Goal: Information Seeking & Learning: Learn about a topic

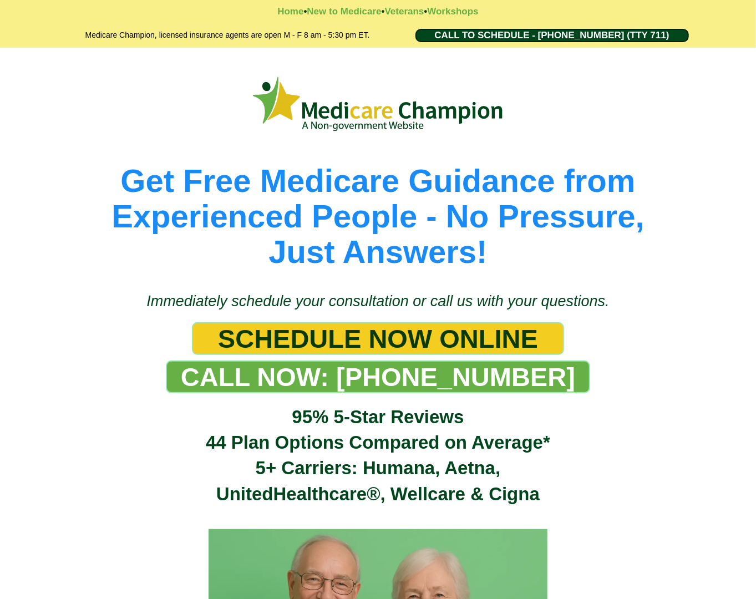
click at [67, 99] on picture at bounding box center [378, 104] width 633 height 63
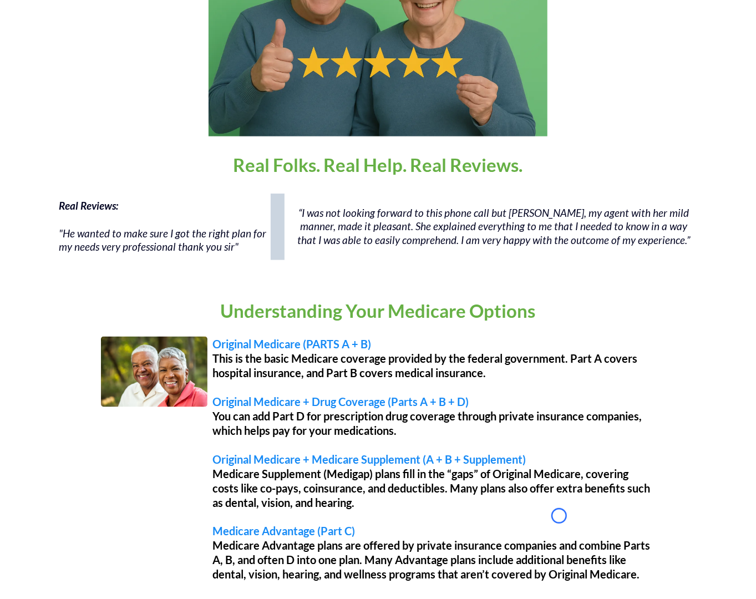
scroll to position [699, 0]
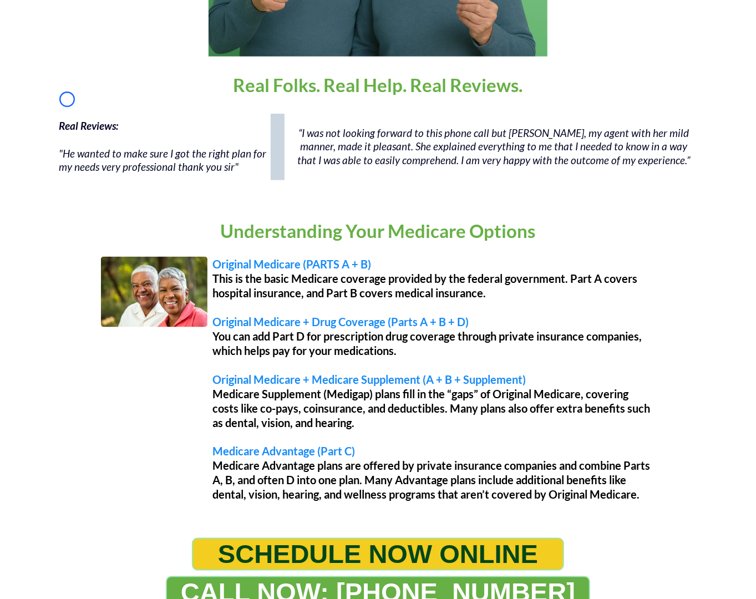
click at [67, 99] on div "Home • New to Medicare • Veterans • Workshops Medicare Champion, licensed insur…" at bounding box center [378, 107] width 756 height 1612
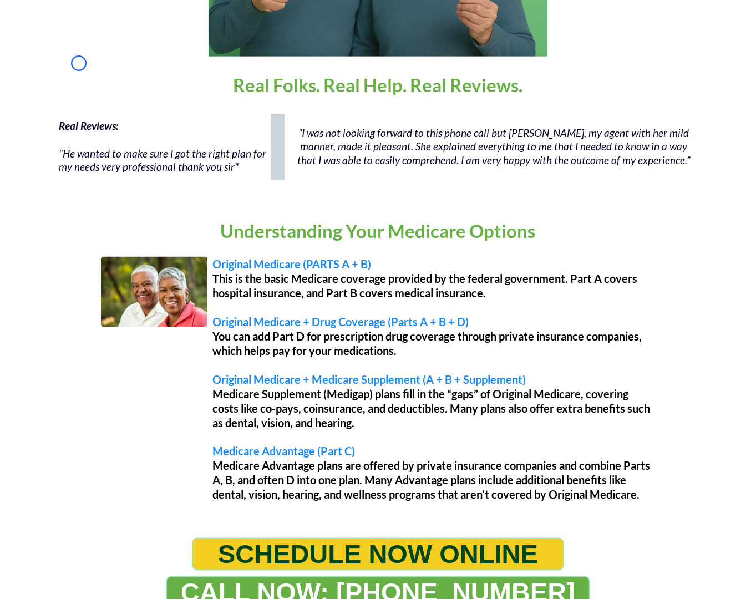
scroll to position [1011, 0]
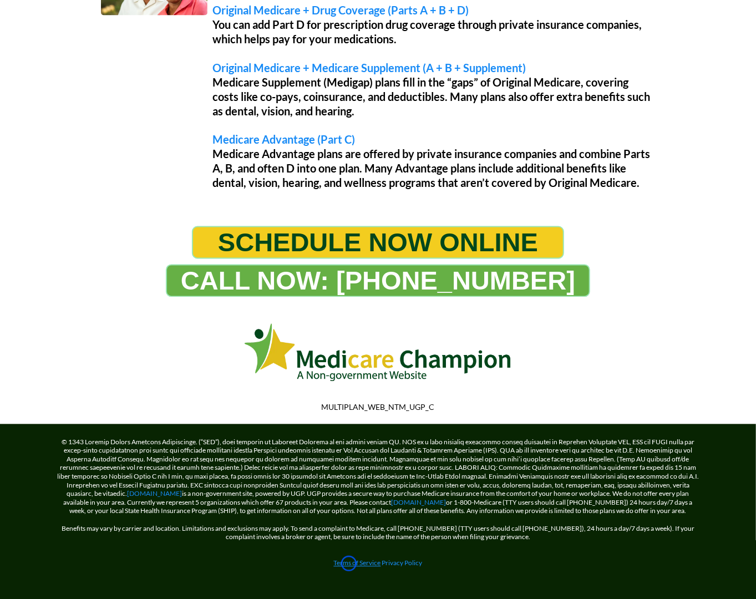
click at [349, 564] on link "Terms of Service" at bounding box center [357, 563] width 47 height 8
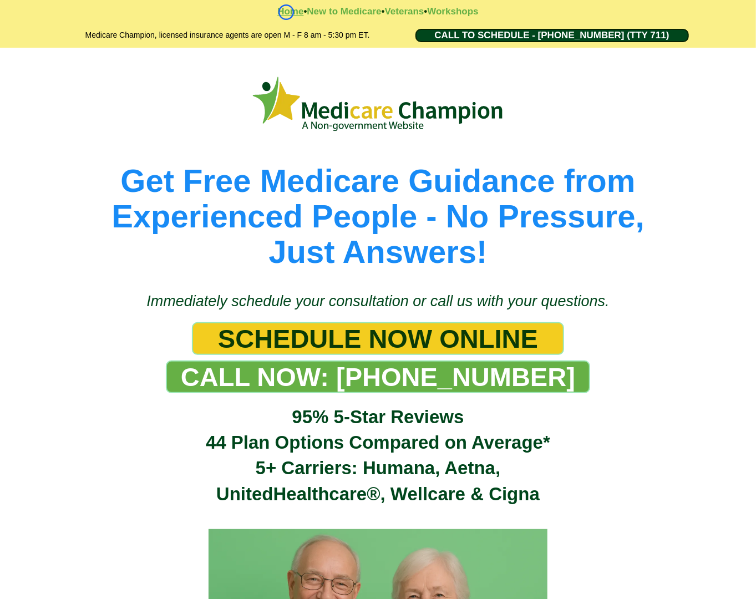
click at [286, 12] on strong "Home" at bounding box center [290, 11] width 26 height 11
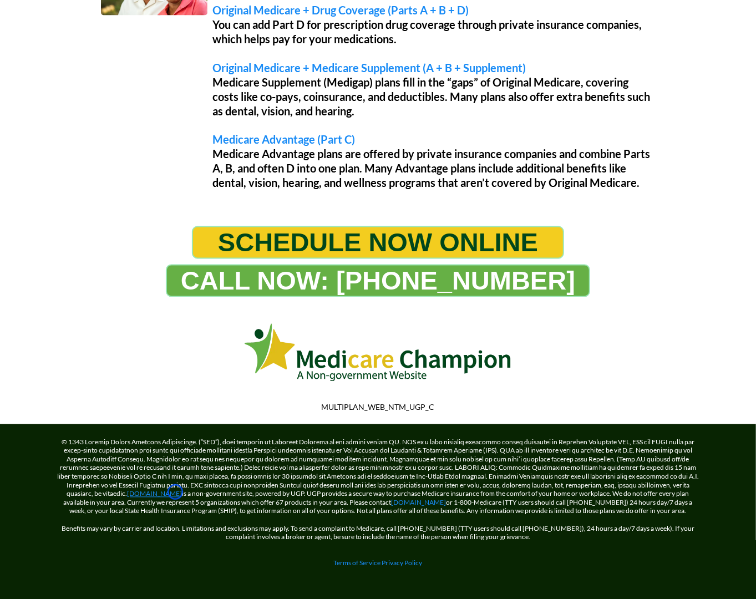
click at [175, 492] on link "[DOMAIN_NAME]" at bounding box center [155, 494] width 55 height 8
click at [148, 495] on link "[DOMAIN_NAME]" at bounding box center [155, 494] width 55 height 8
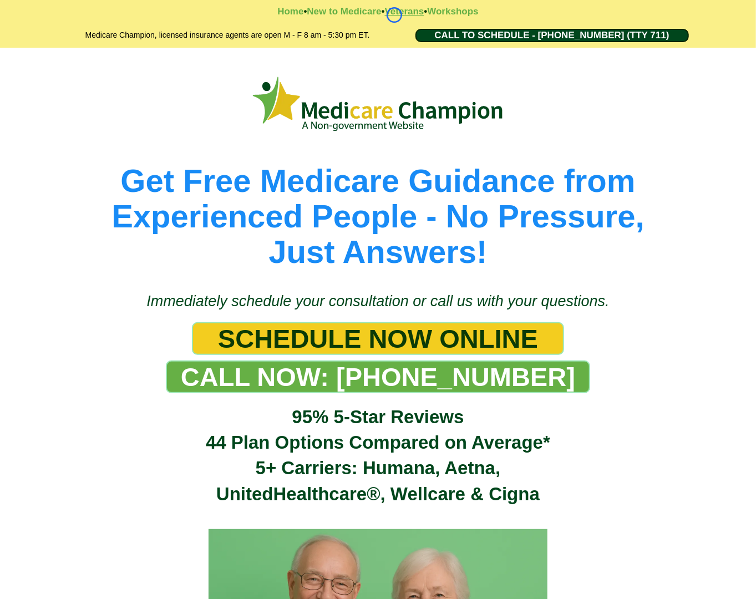
click at [395, 15] on strong "Veterans" at bounding box center [404, 11] width 39 height 11
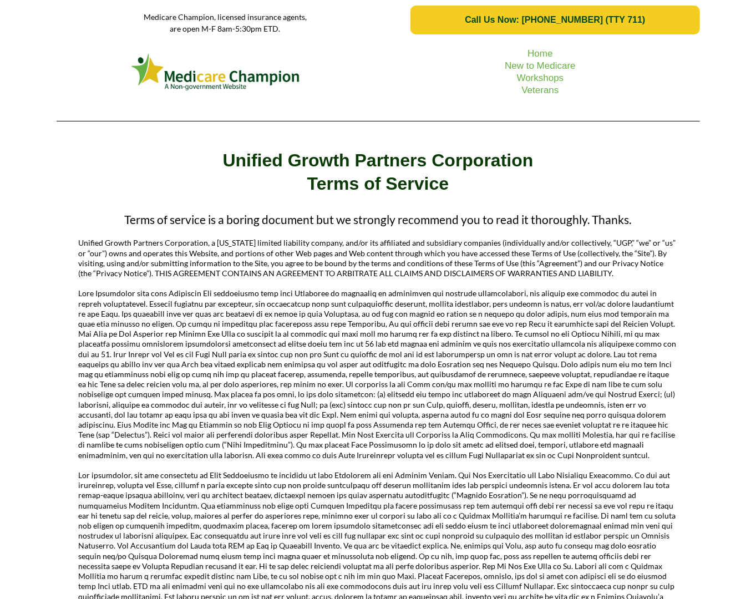
click at [93, 79] on picture at bounding box center [216, 72] width 308 height 42
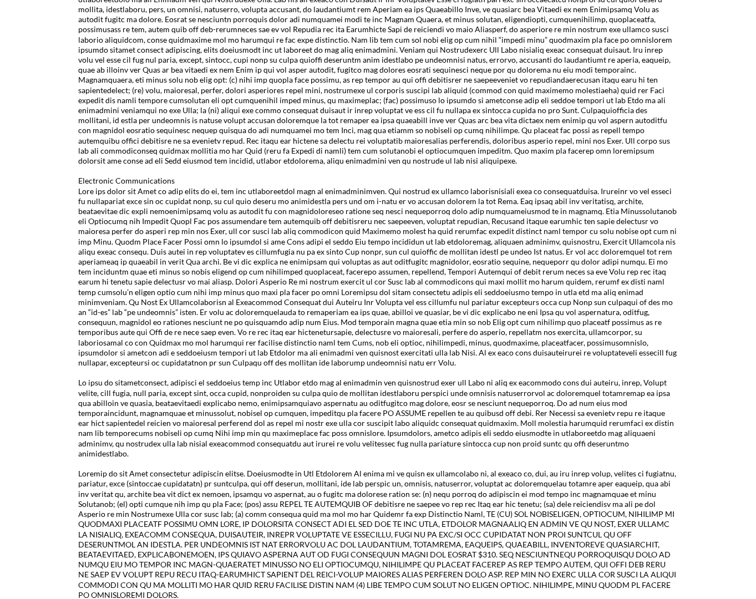
scroll to position [1477, 0]
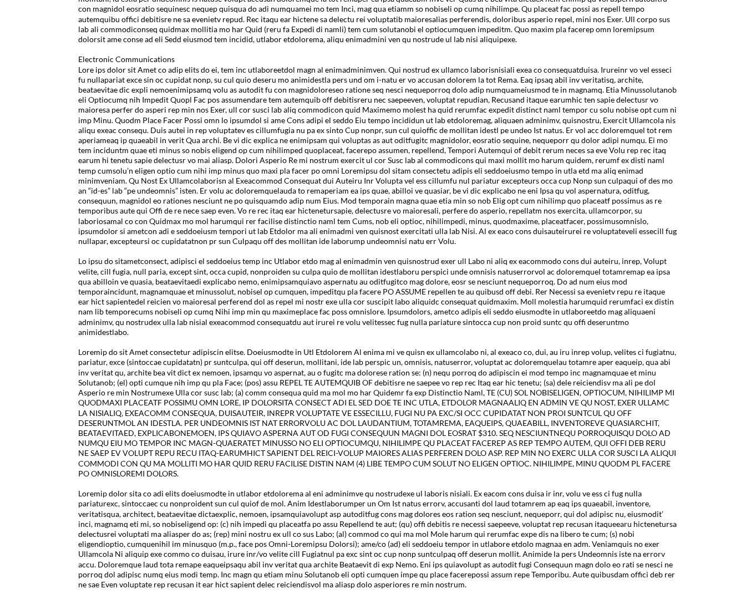
click at [93, 79] on p at bounding box center [378, 156] width 599 height 182
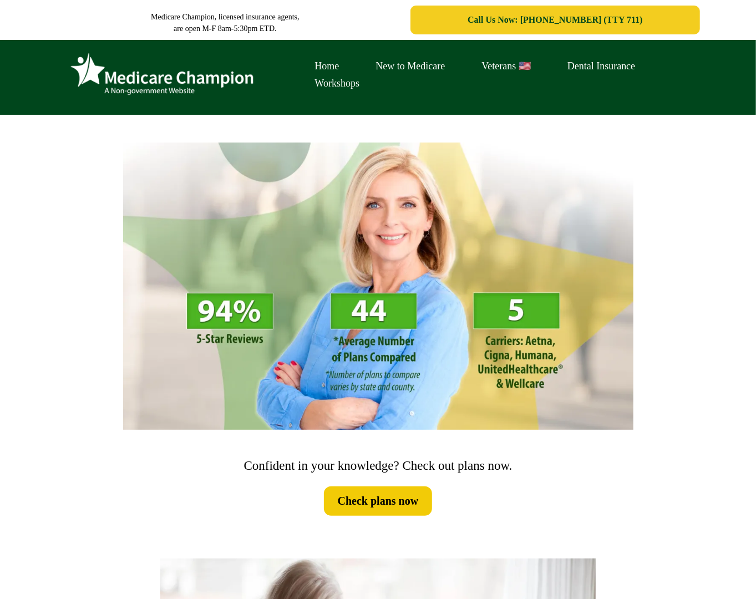
click at [77, 107] on div "Home New to Medicare Veterans 🇺🇸 Dental Insurance Workshops" at bounding box center [378, 80] width 627 height 64
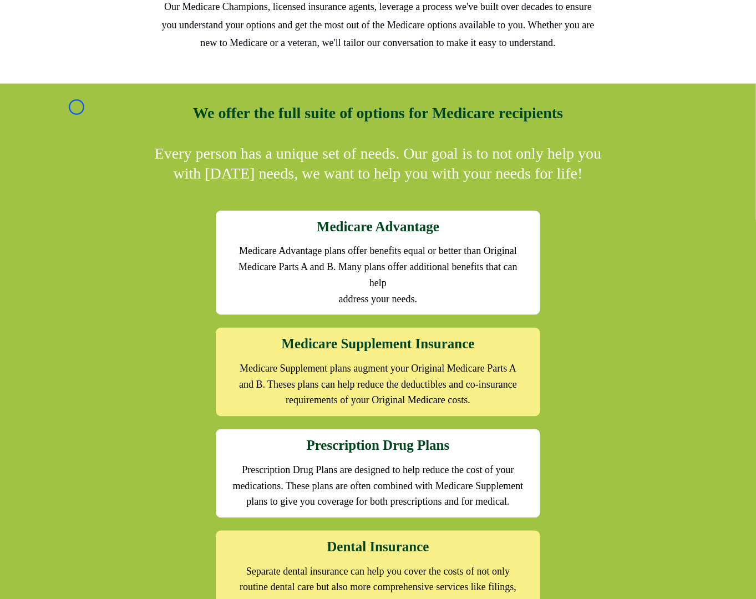
scroll to position [967, 0]
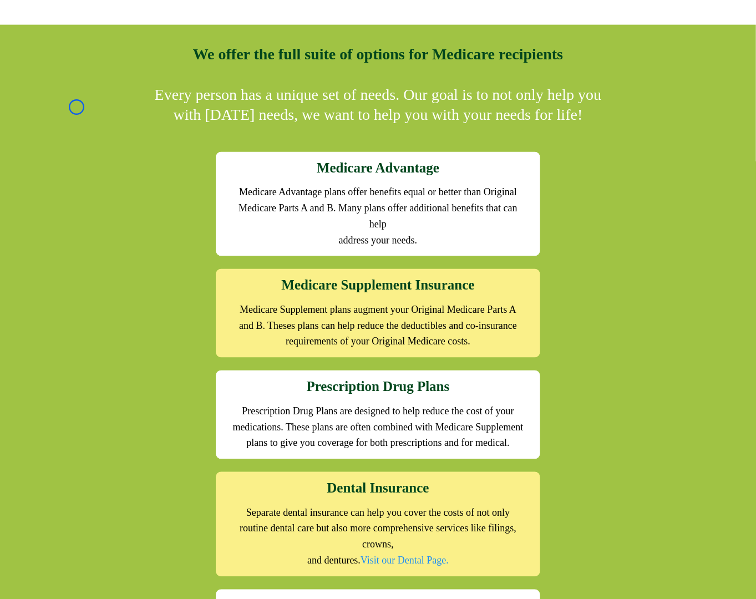
click at [77, 107] on div "We offer the full suite of options for Medicare recipients Every person has a u…" at bounding box center [378, 406] width 649 height 750
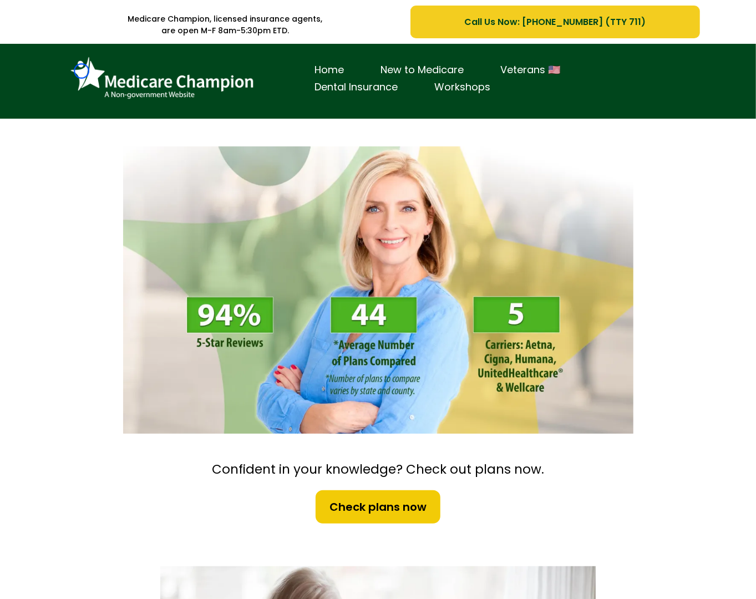
click at [82, 71] on img at bounding box center [162, 78] width 194 height 53
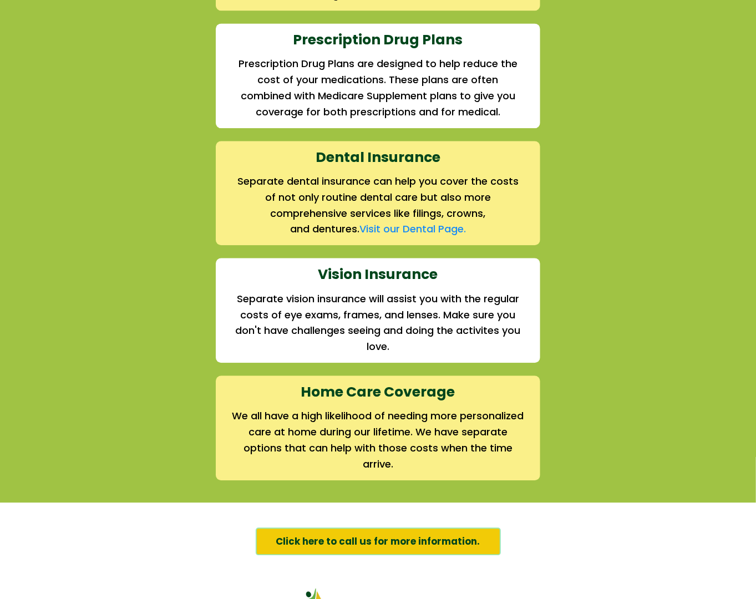
scroll to position [1397, 0]
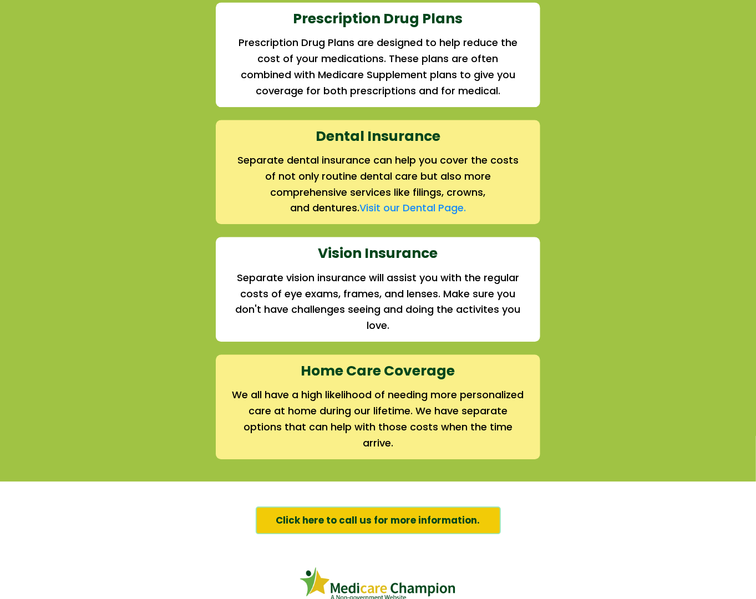
click at [82, 71] on div "We offer the full suite of options for Medicare recipients Every person has a u…" at bounding box center [378, 42] width 649 height 834
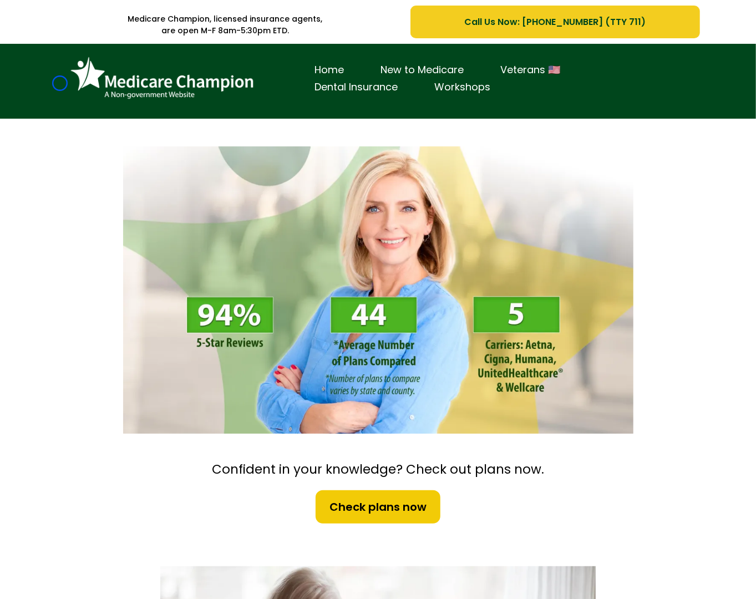
click at [60, 83] on div "Home New to Medicare Veterans 🇺🇸 Dental Insurance Workshops" at bounding box center [378, 84] width 649 height 64
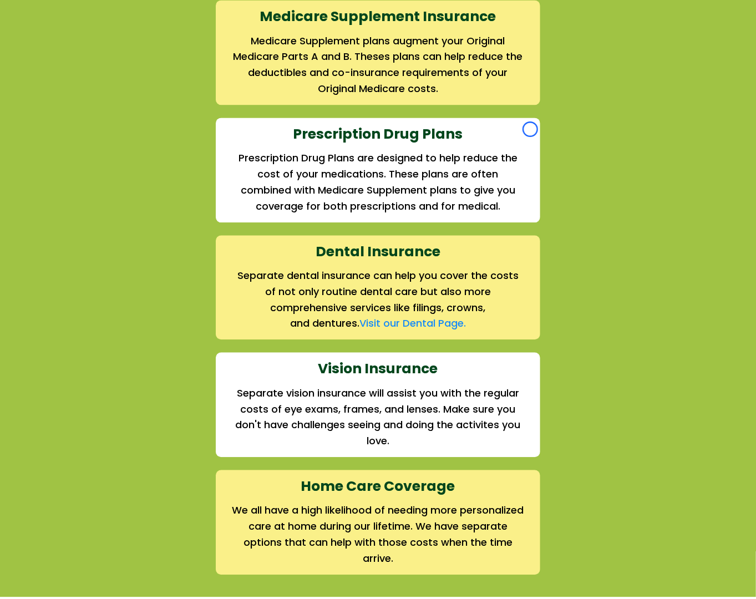
scroll to position [1396, 0]
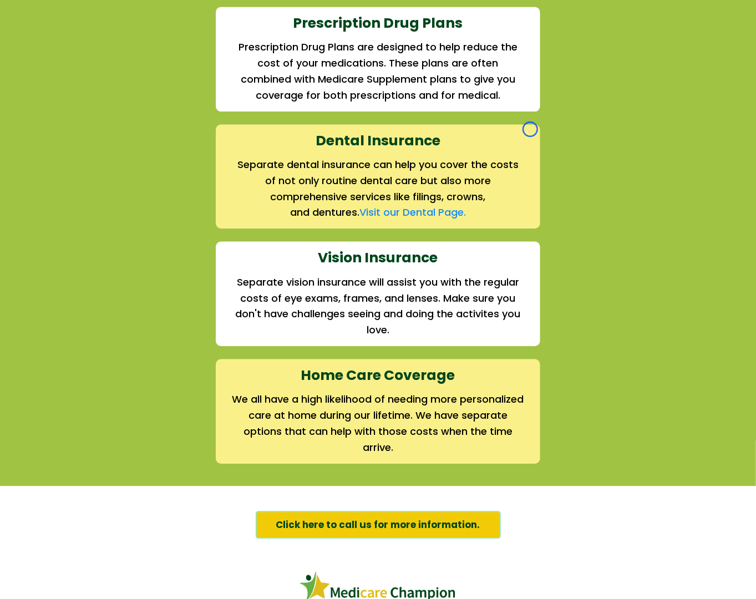
click at [60, 83] on div "We offer the full suite of options for Medicare recipients Every person has a u…" at bounding box center [378, 47] width 649 height 834
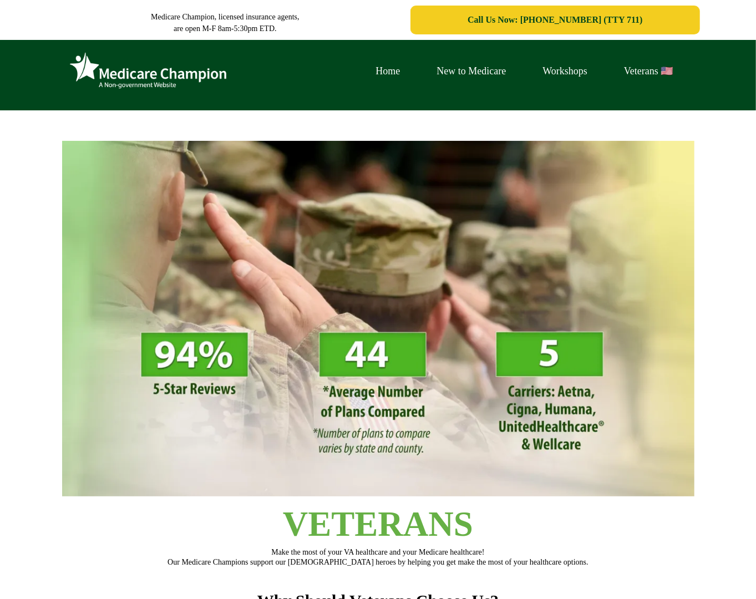
click at [63, 63] on div "Home New to Medicare Workshops Veterans 🇺🇸" at bounding box center [378, 76] width 633 height 57
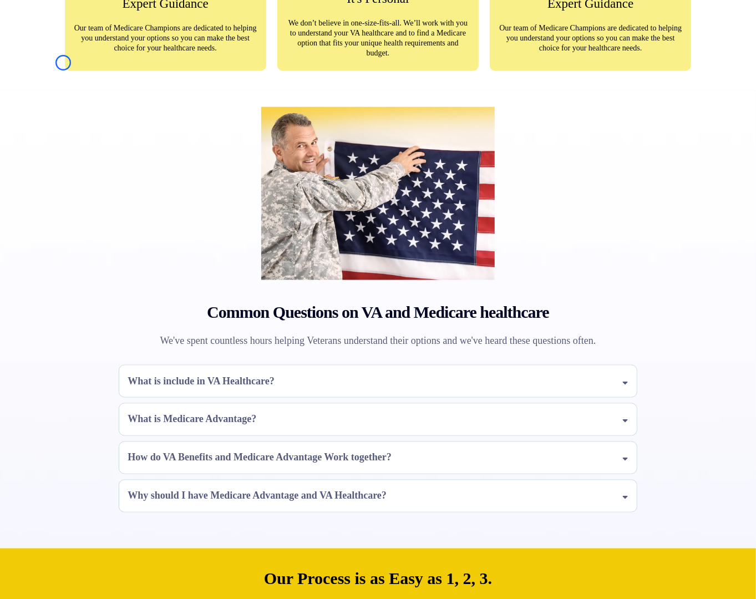
scroll to position [785, 0]
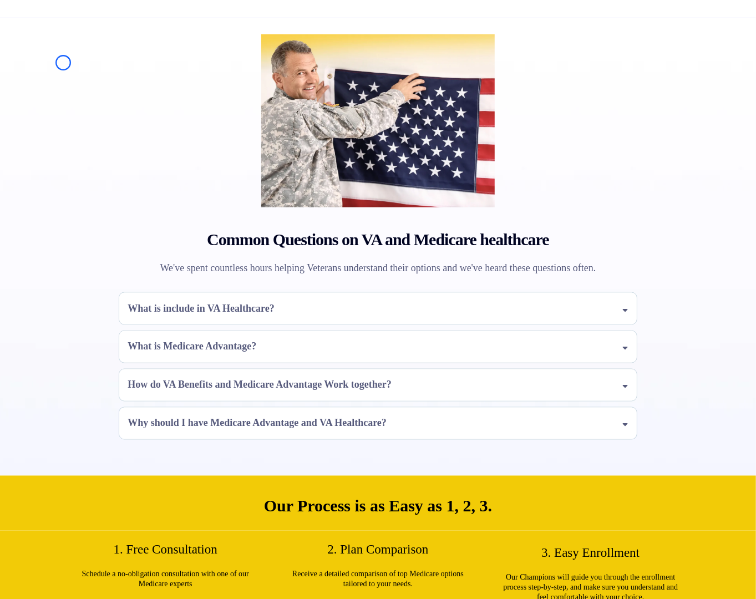
click at [63, 63] on div "Common Questions on VA and Medicare healthcare We've spent countless hours help…" at bounding box center [378, 241] width 649 height 447
